Goal: Transaction & Acquisition: Obtain resource

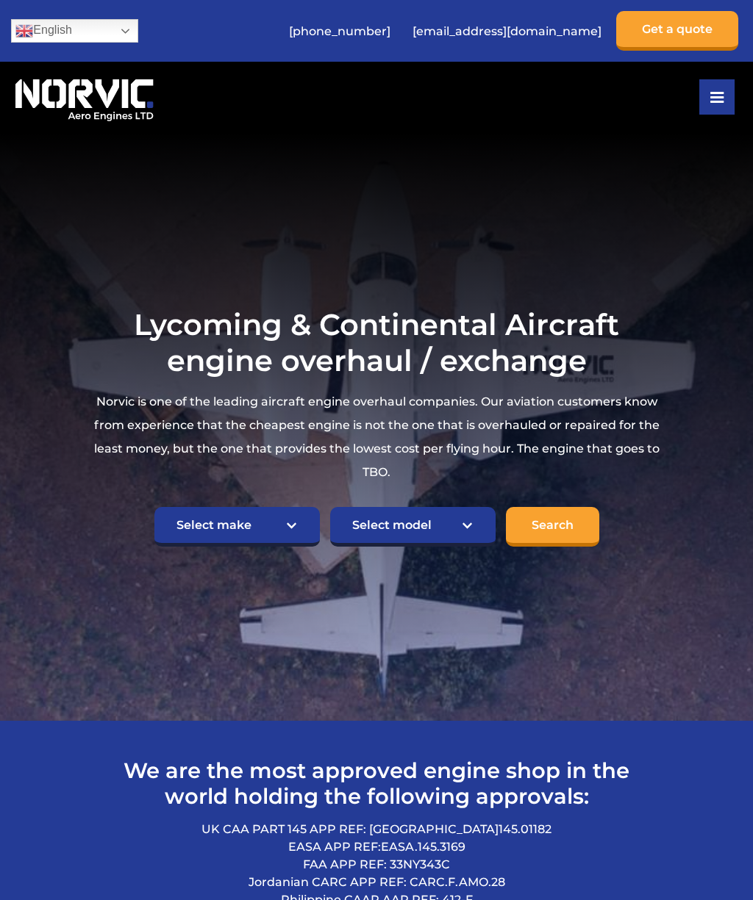
click at [292, 544] on select "Select make TCM Continental Lycoming" at bounding box center [236, 527] width 165 height 40
select select "TCM Continental"
click at [471, 544] on select "Select model American Champion 7KCAB Bellanca Citabria IO-320-E2A Beech 23 Musk…" at bounding box center [412, 527] width 165 height 40
click at [744, 457] on section "Lycoming & Continental Aircraft engine overhaul / exchange Norvic is one of the…" at bounding box center [376, 427] width 753 height 588
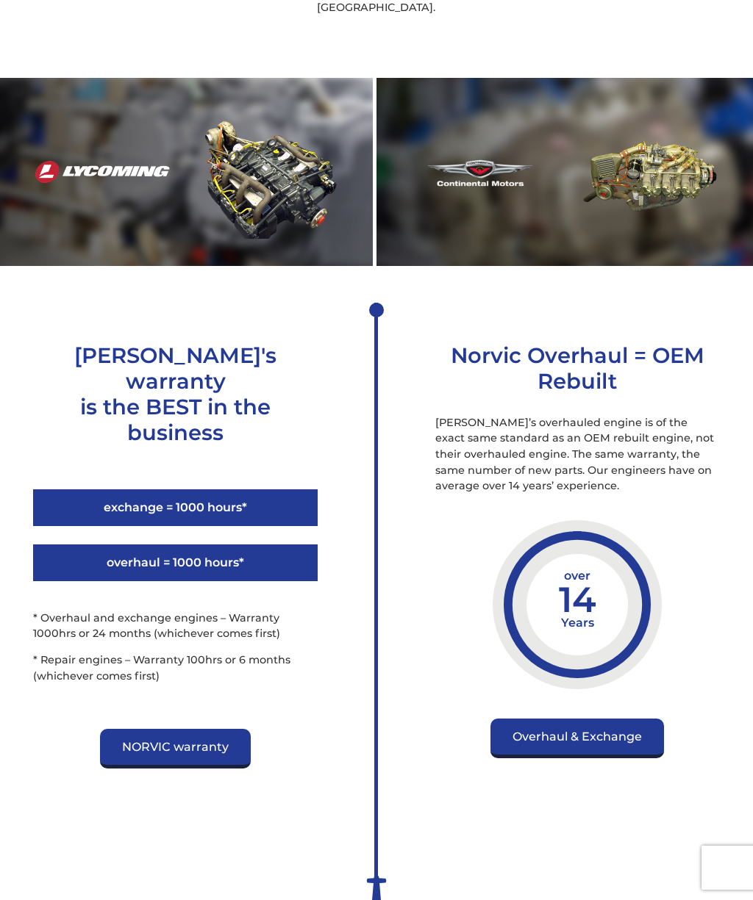
scroll to position [1895, 0]
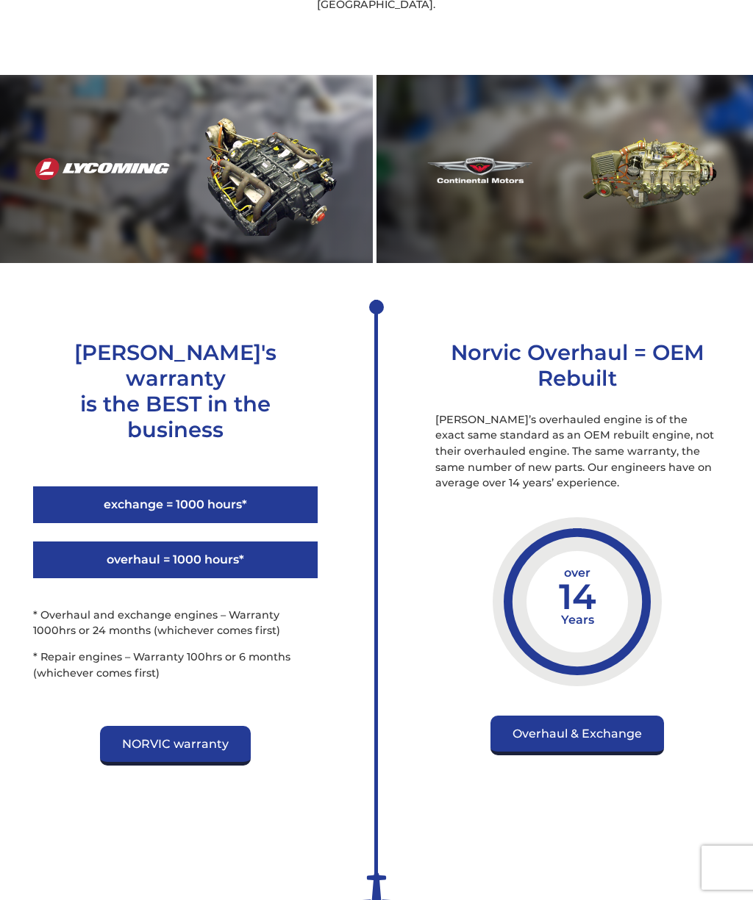
click at [624, 752] on link "Overhaul & Exchange" at bounding box center [576, 736] width 173 height 40
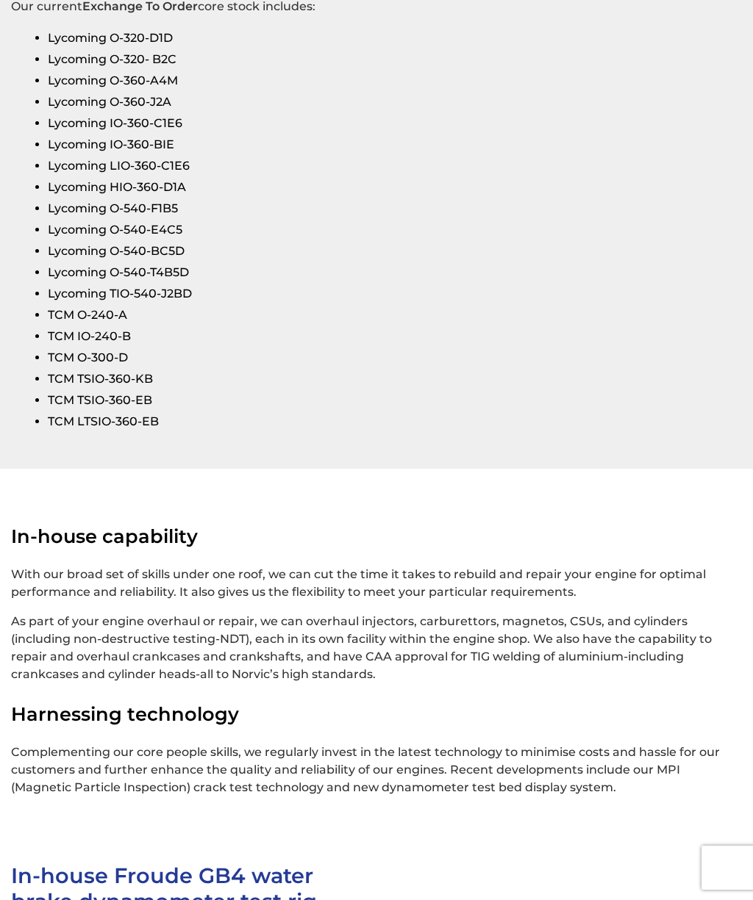
scroll to position [3074, 0]
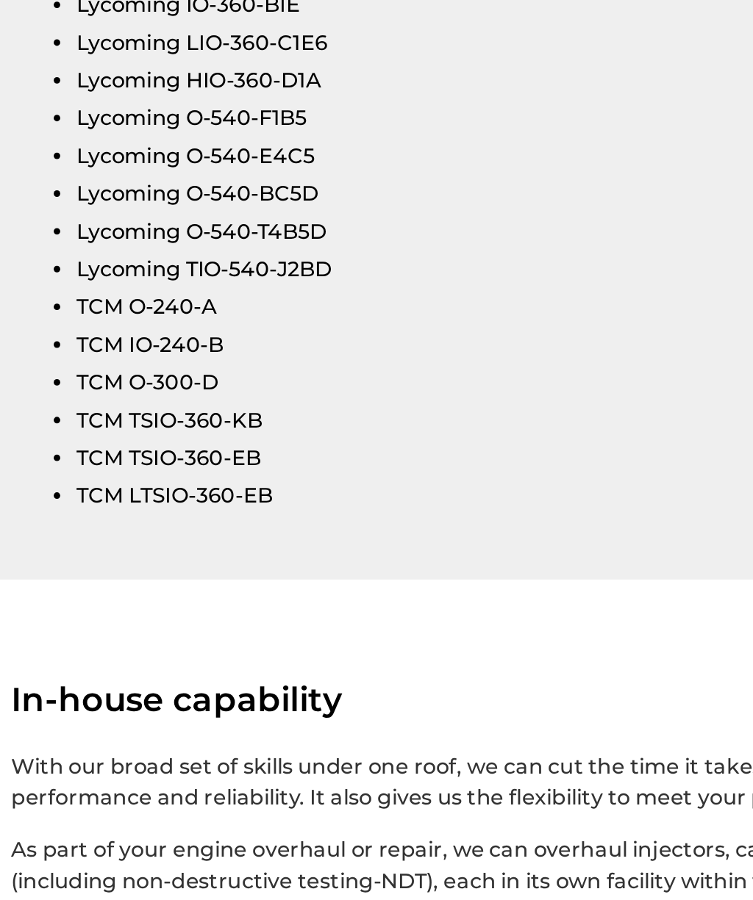
click at [104, 348] on li "TCM O-300-D" at bounding box center [389, 358] width 682 height 21
click at [141, 348] on li "TCM O-300-D" at bounding box center [389, 358] width 682 height 21
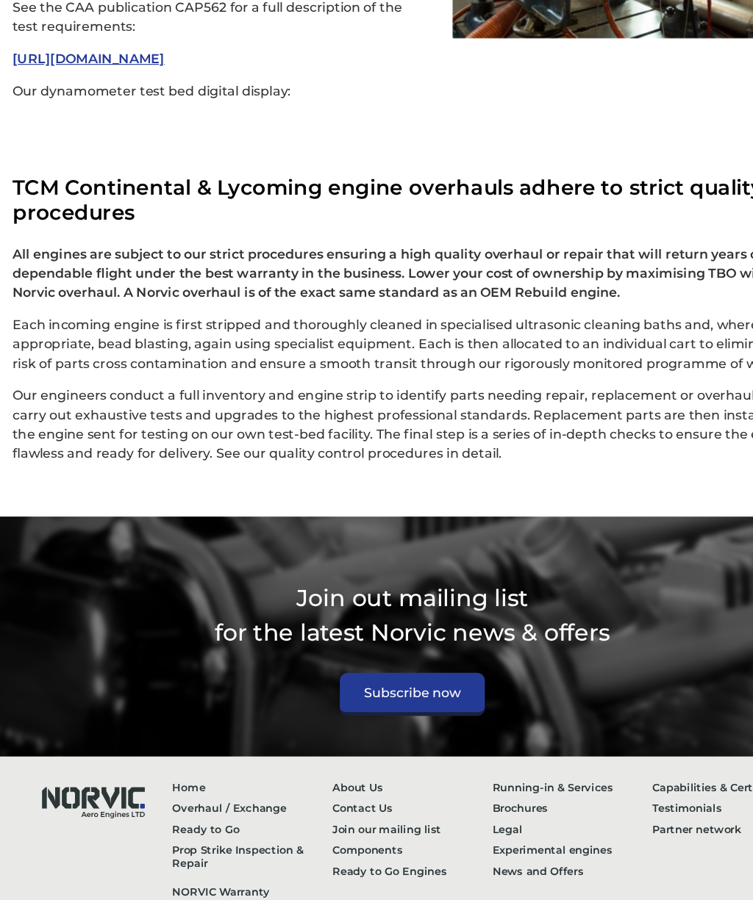
scroll to position [4236, 0]
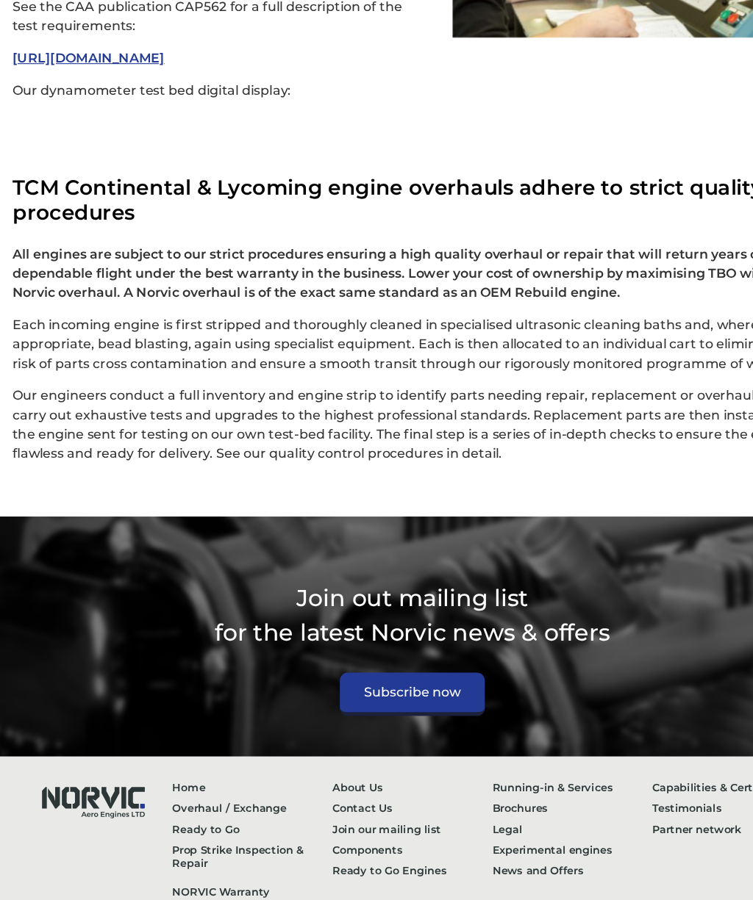
click at [214, 822] on link "NORVIC Warranty" at bounding box center [230, 831] width 146 height 19
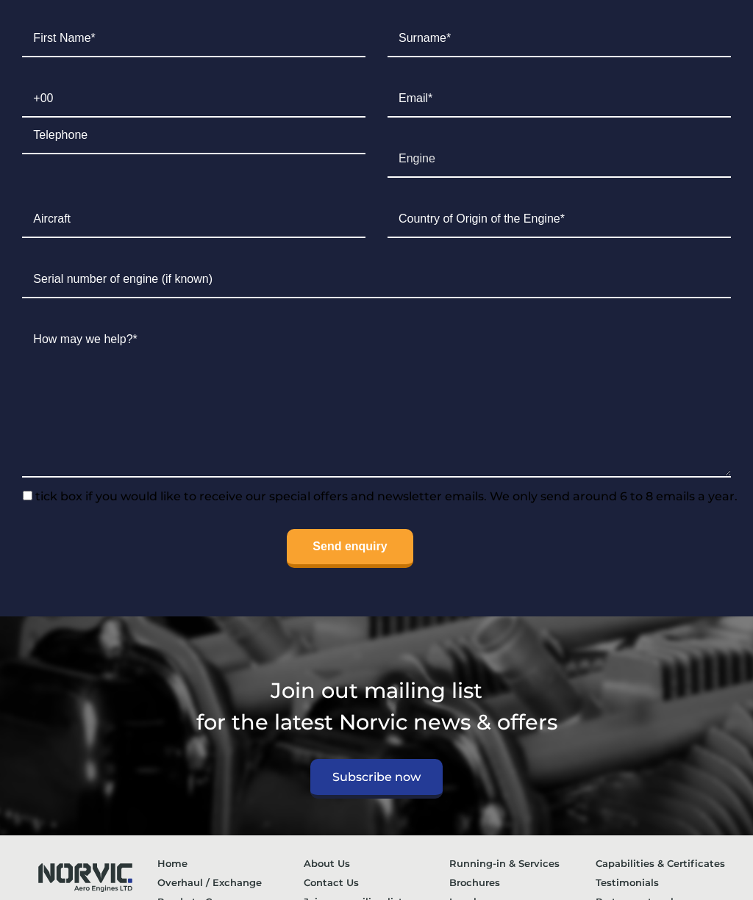
scroll to position [2032, 0]
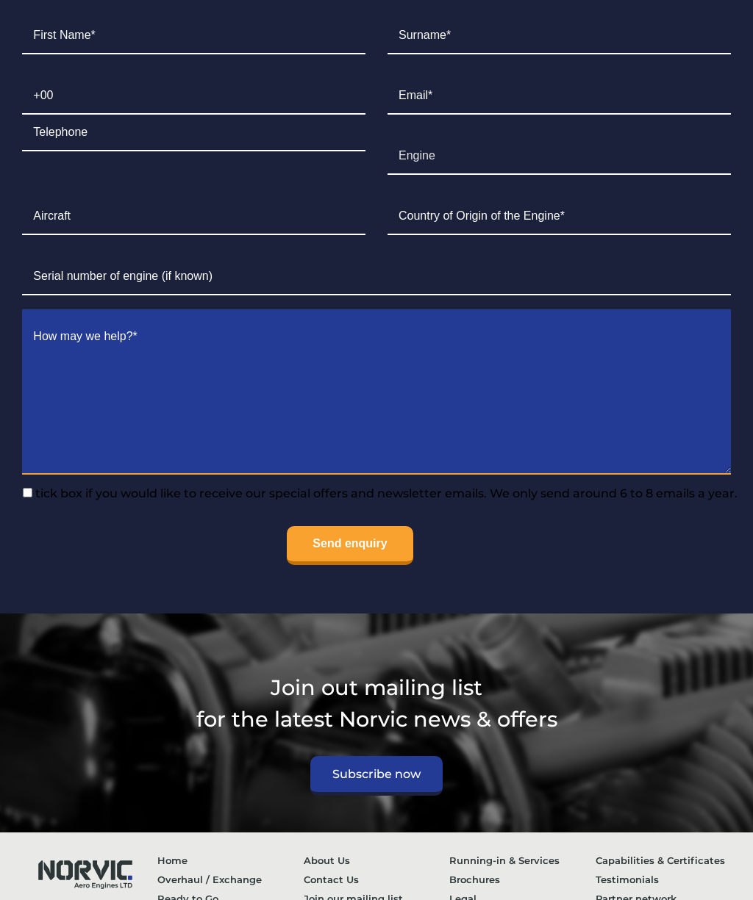
click at [548, 432] on textarea "Contact form" at bounding box center [376, 397] width 708 height 156
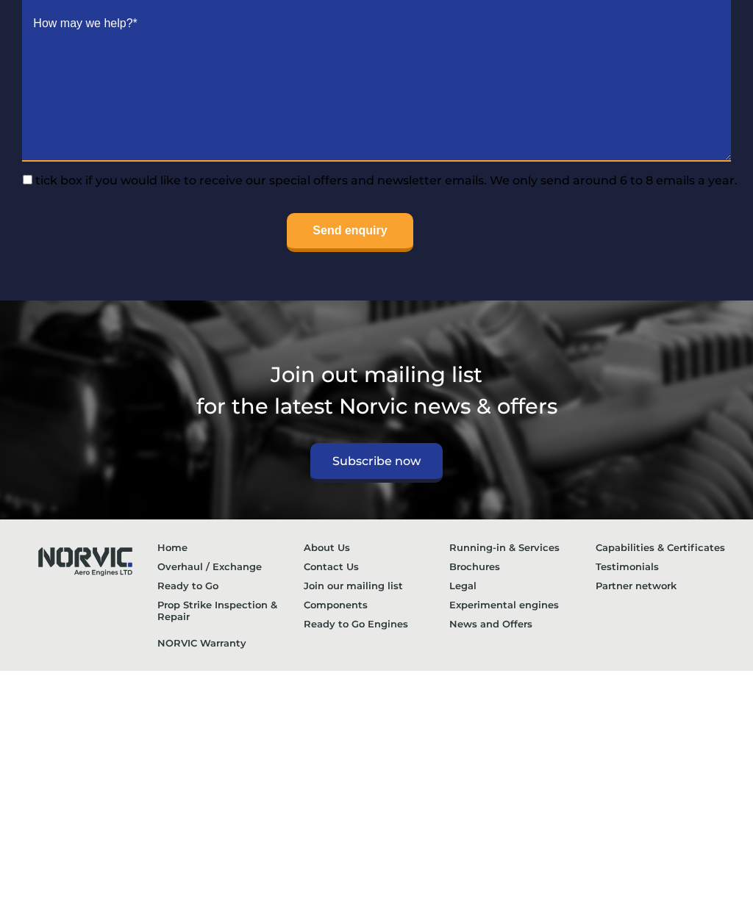
scroll to position [2189, 0]
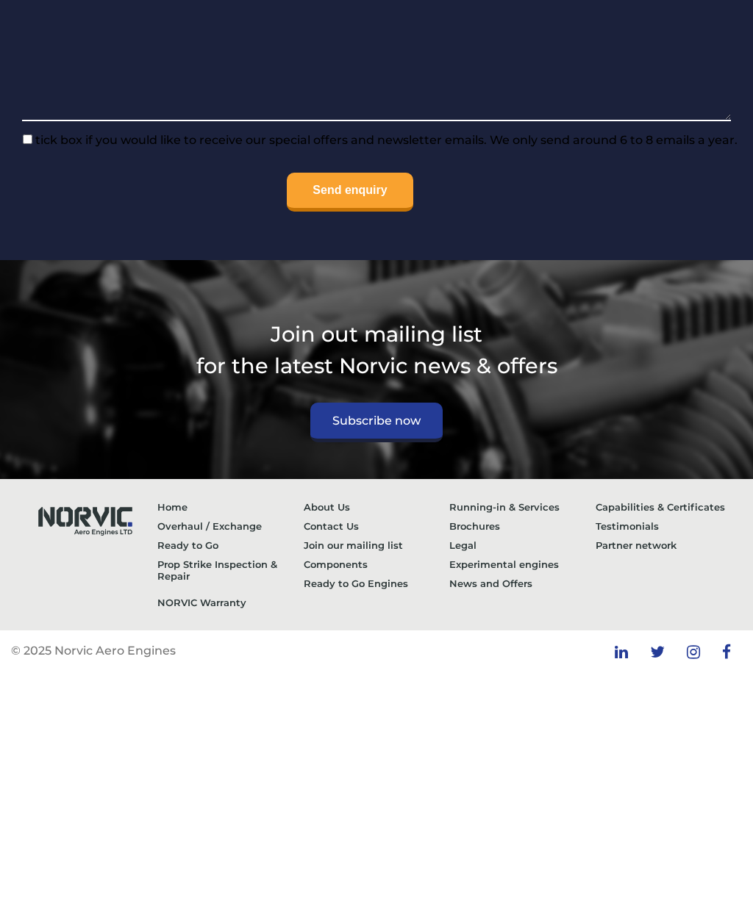
click at [231, 745] on link "Overhaul / Exchange" at bounding box center [230, 754] width 146 height 19
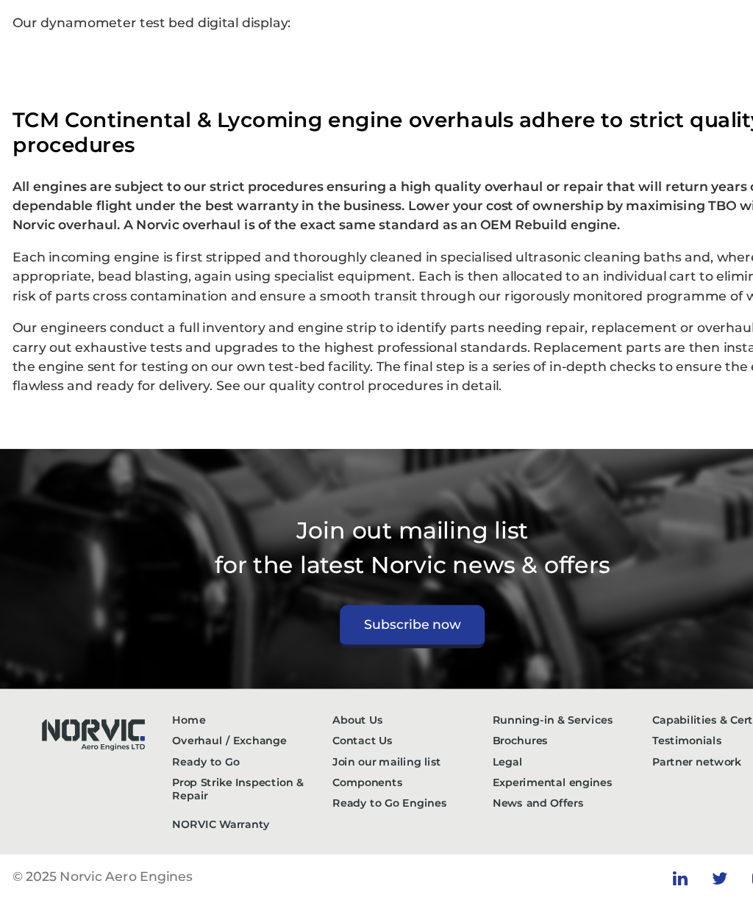
scroll to position [4314, 0]
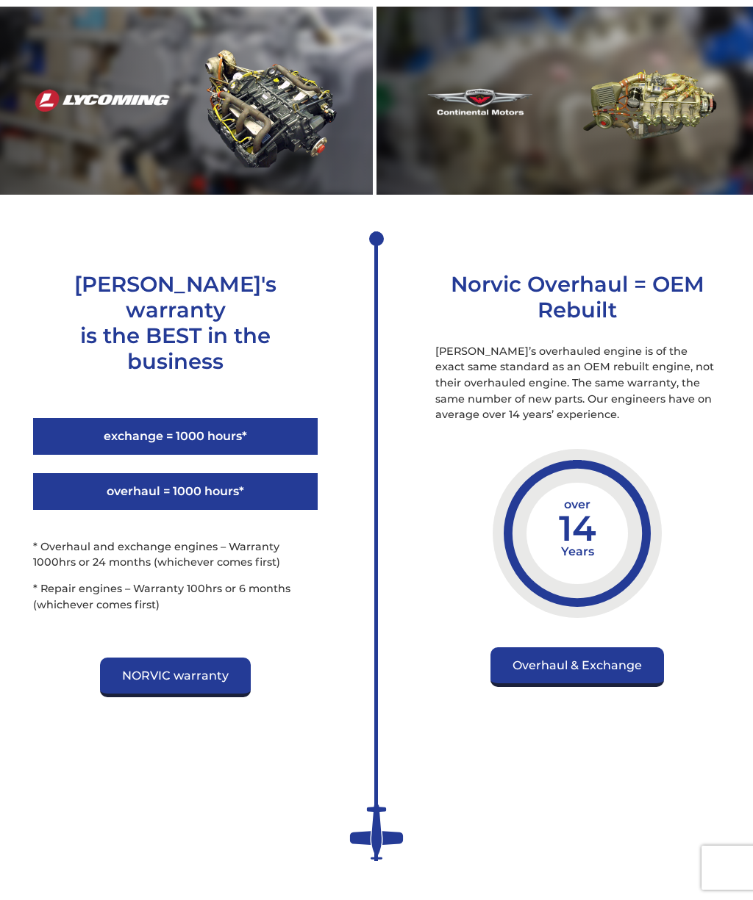
scroll to position [1963, 0]
